Goal: Task Accomplishment & Management: Manage account settings

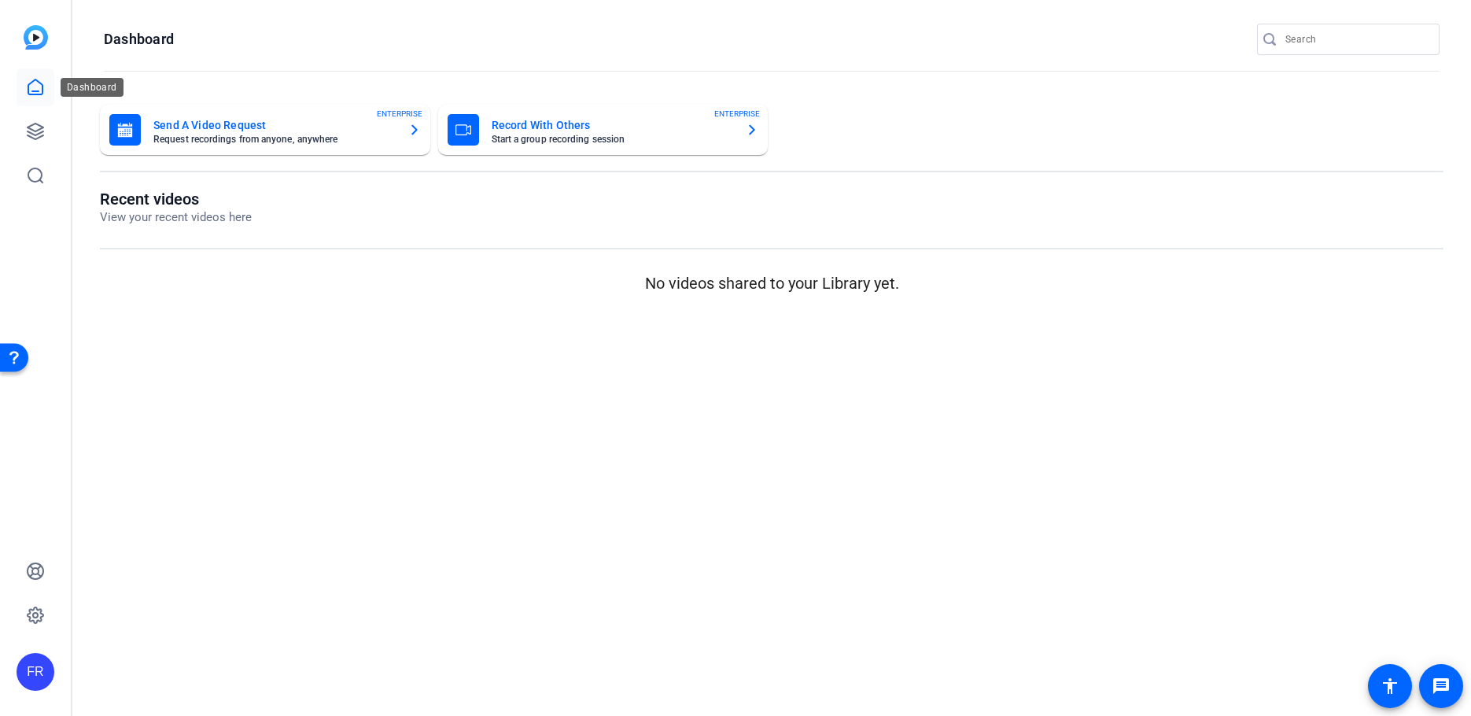
click at [34, 87] on icon at bounding box center [35, 87] width 19 height 19
click at [35, 87] on icon at bounding box center [35, 87] width 19 height 19
click at [30, 669] on div "FR" at bounding box center [36, 672] width 38 height 38
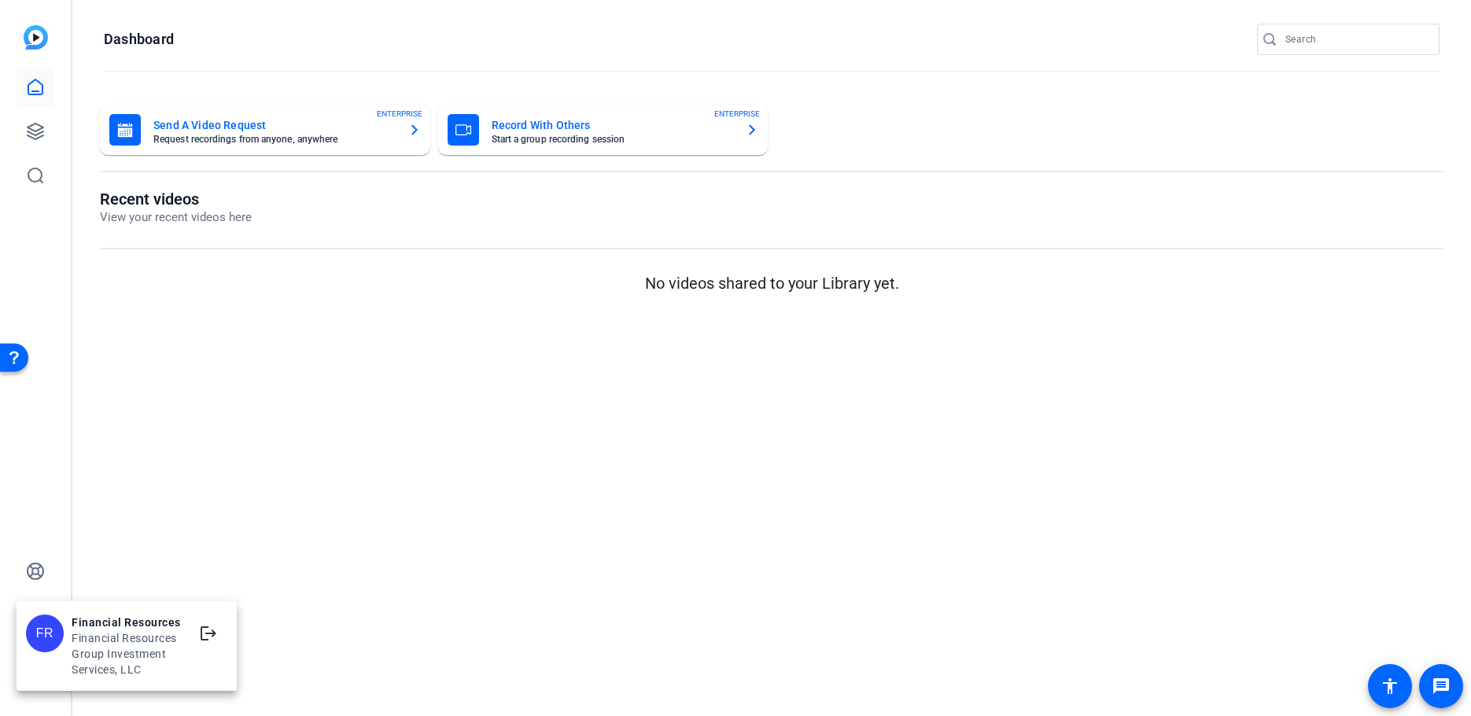
click at [39, 628] on div "FR" at bounding box center [45, 633] width 38 height 38
click at [237, 535] on mat-sidenav-content "Dashboard Send A Video Request Request recordings from anyone, anywhere ENTERPR…" at bounding box center [771, 358] width 1398 height 716
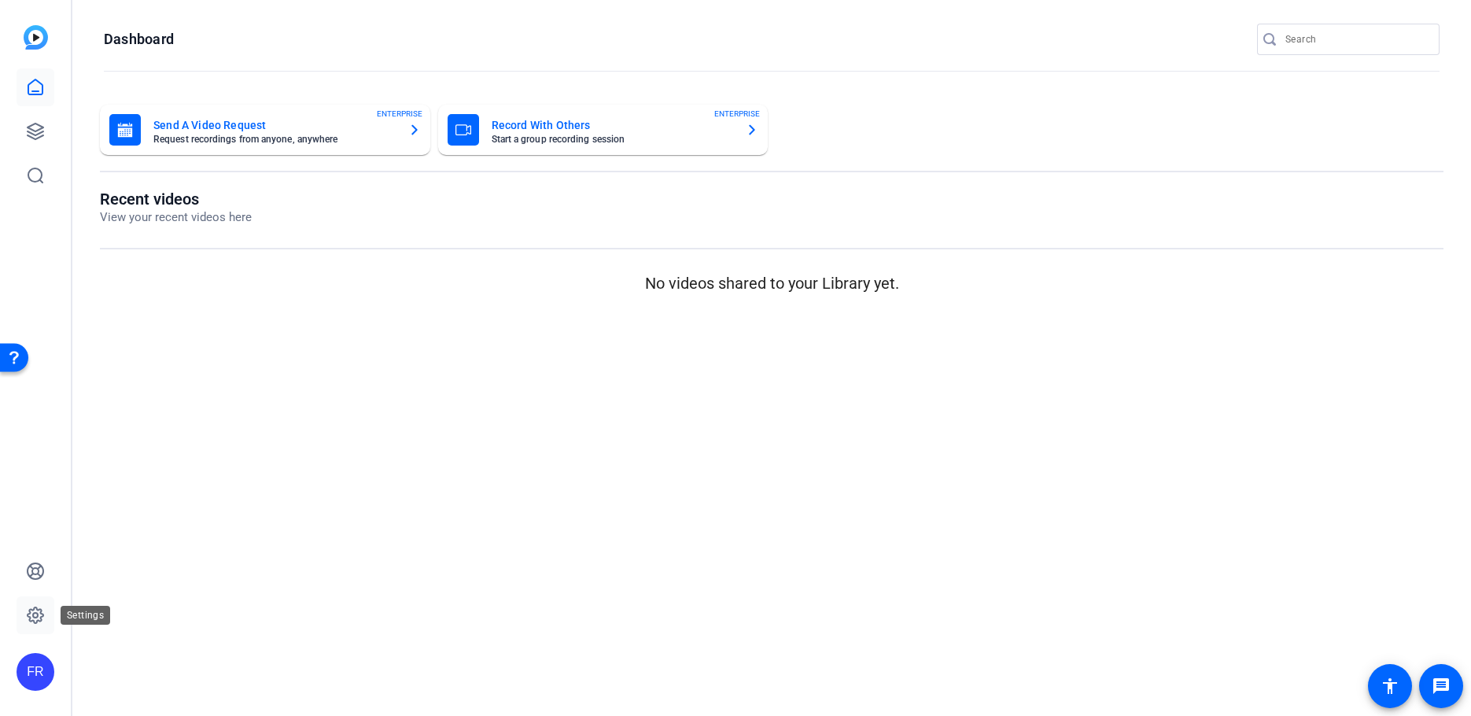
click at [30, 607] on icon at bounding box center [35, 615] width 19 height 19
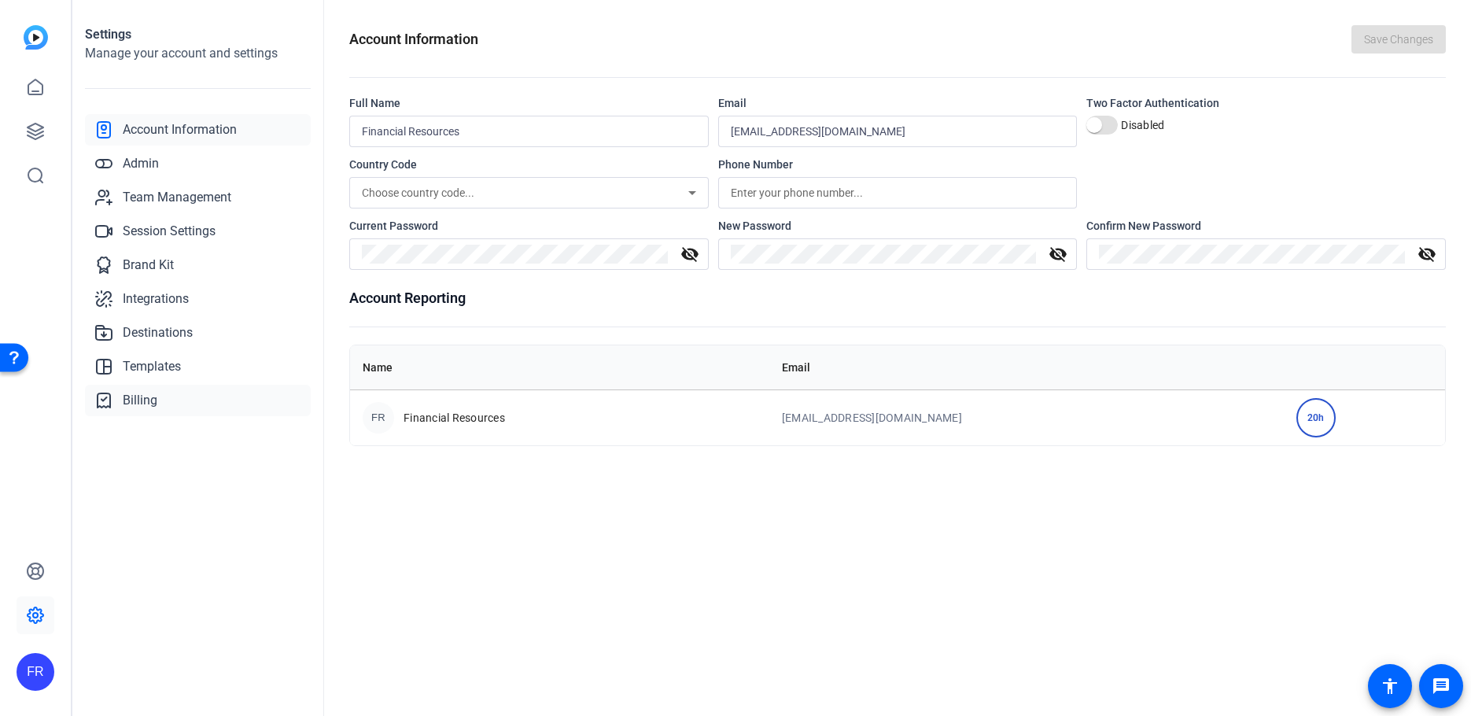
click at [138, 396] on span "Billing" at bounding box center [140, 400] width 35 height 19
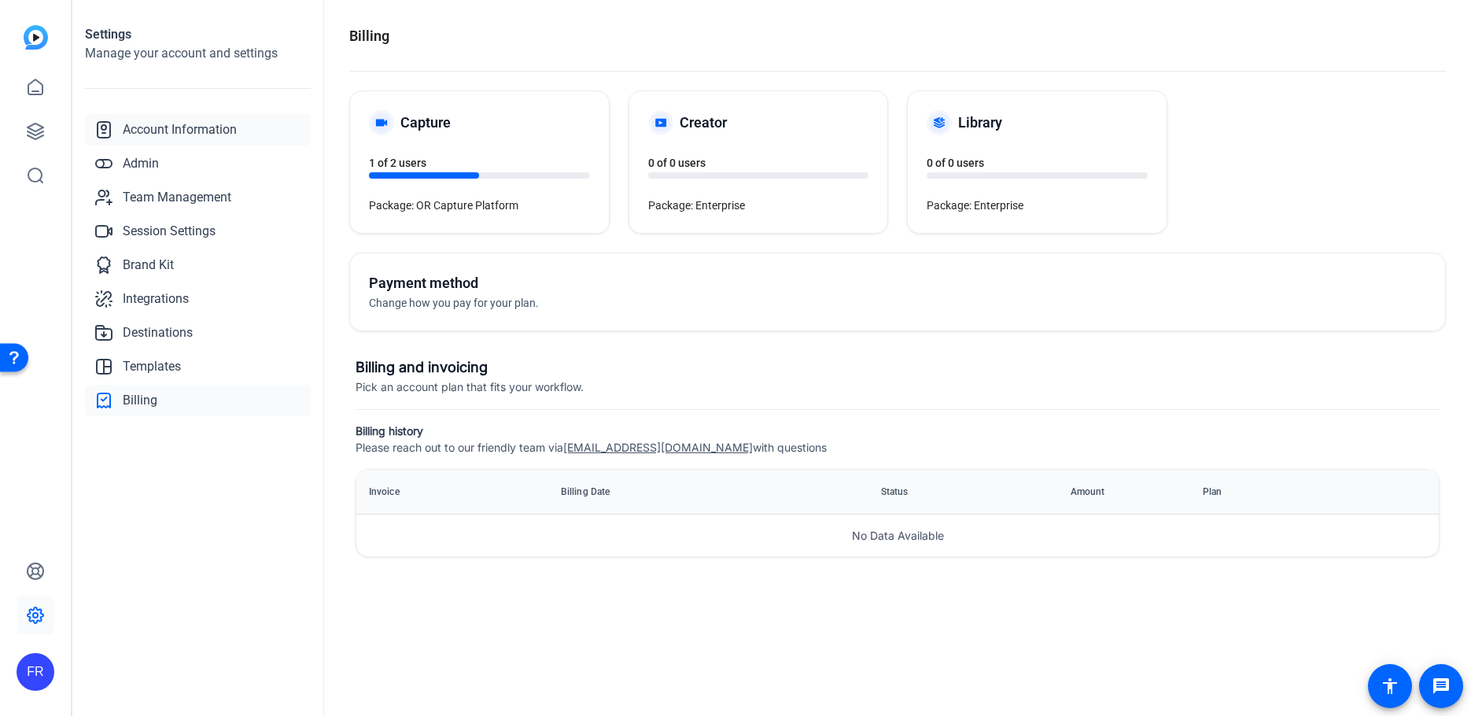
click at [183, 129] on span "Account Information" at bounding box center [180, 129] width 114 height 19
